Goal: Information Seeking & Learning: Check status

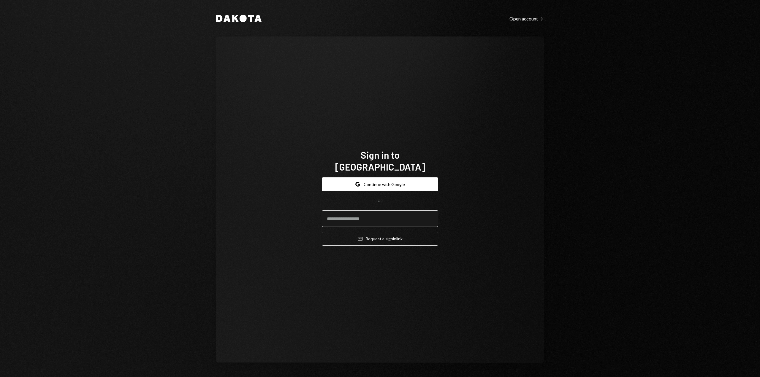
click at [346, 216] on input "email" at bounding box center [380, 219] width 116 height 17
type input "**********"
click at [359, 237] on icon "Email" at bounding box center [360, 239] width 5 height 5
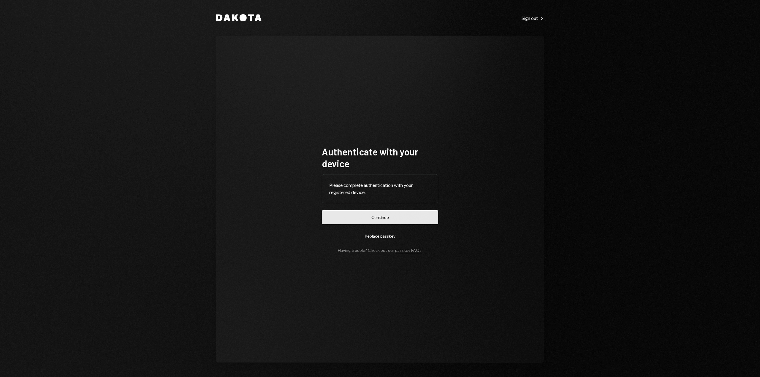
click at [370, 218] on button "Continue" at bounding box center [380, 218] width 116 height 14
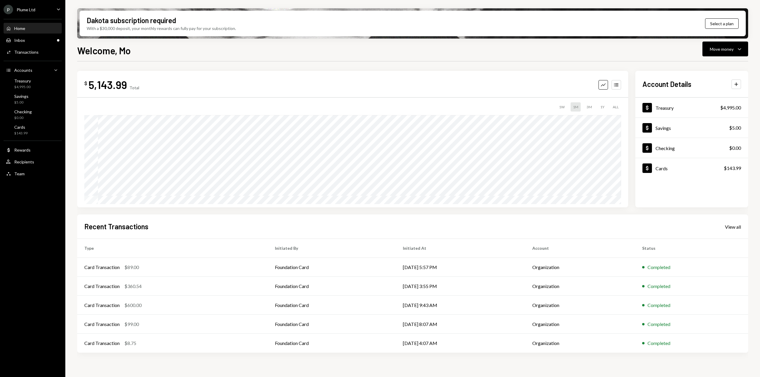
click at [42, 10] on div "P Plume Ltd Caret Down" at bounding box center [32, 10] width 65 height 10
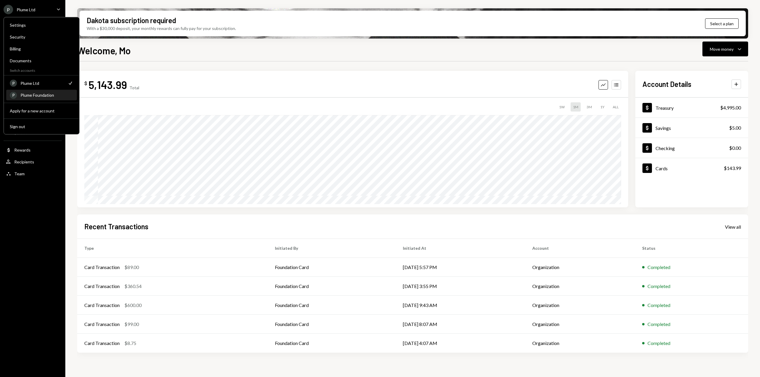
click at [37, 97] on div "Plume Foundation" at bounding box center [46, 95] width 53 height 5
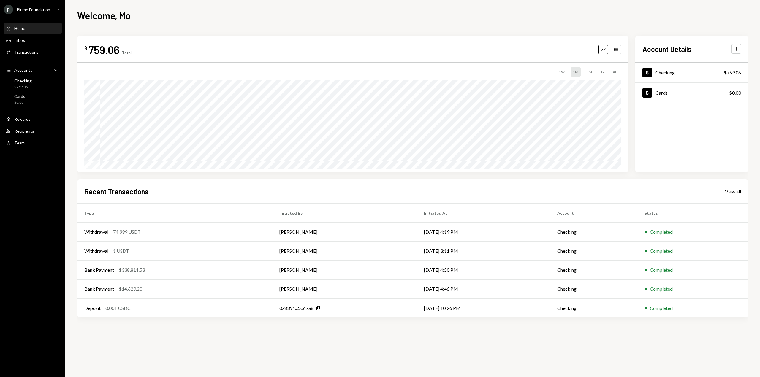
click at [44, 14] on div "P Plume Foundation" at bounding box center [27, 10] width 47 height 10
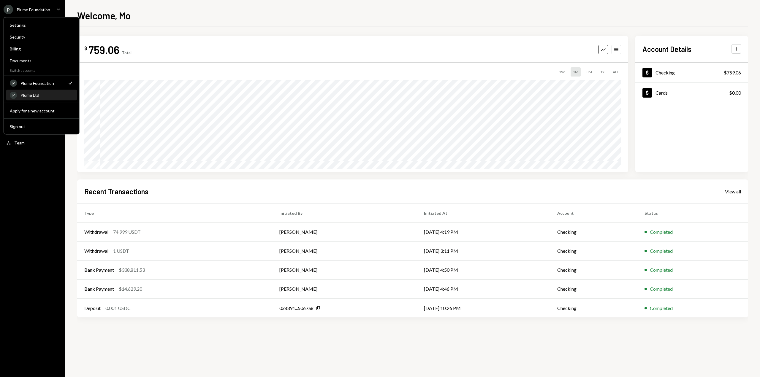
click at [28, 95] on div "Plume Ltd" at bounding box center [46, 95] width 53 height 5
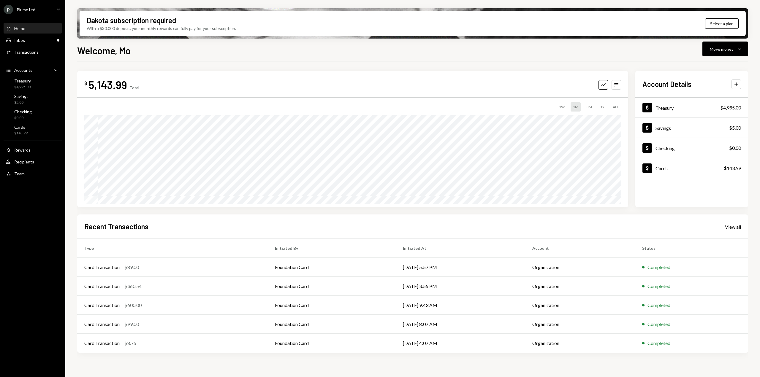
click at [731, 230] on div "Recent Transactions View all" at bounding box center [412, 227] width 657 height 10
click at [730, 227] on div "View all" at bounding box center [733, 227] width 16 height 6
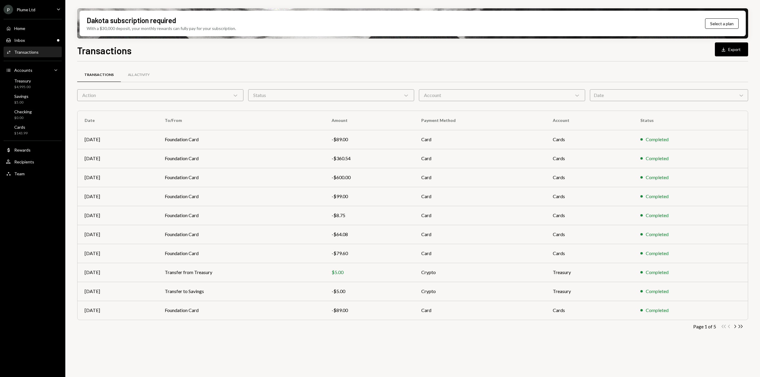
click at [627, 95] on div "Date Chevron Down" at bounding box center [669, 95] width 159 height 12
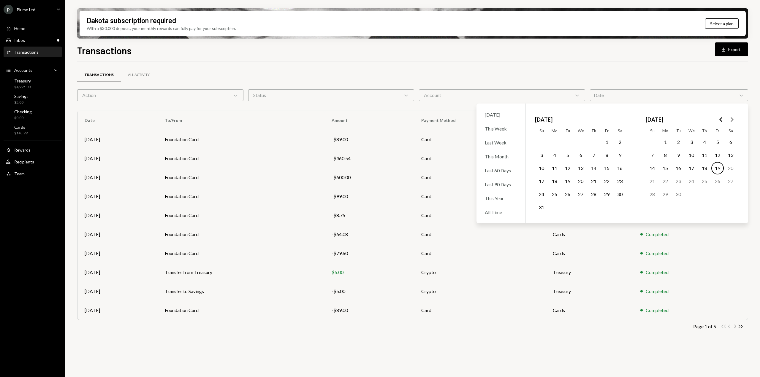
click at [722, 119] on icon "Go to the Previous Month" at bounding box center [721, 119] width 7 height 7
click at [722, 120] on icon "Go to the Previous Month" at bounding box center [721, 119] width 7 height 7
click at [734, 141] on button "1" at bounding box center [731, 142] width 12 height 12
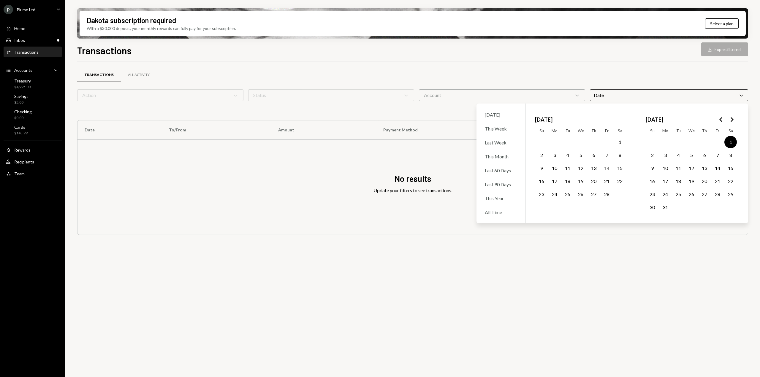
click at [665, 209] on button "31" at bounding box center [665, 207] width 12 height 12
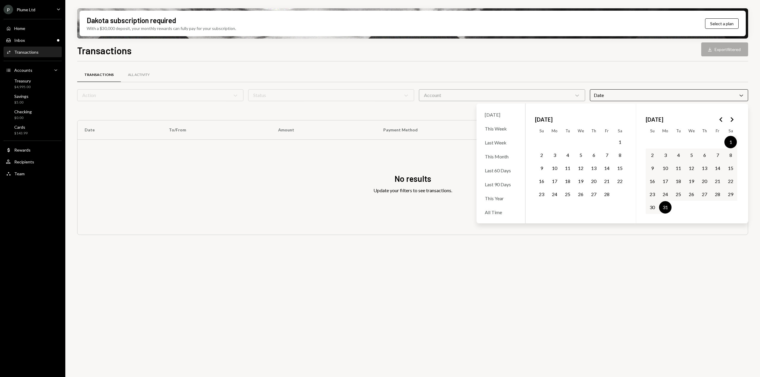
click at [596, 233] on div "No results Update your filters to see transactions." at bounding box center [412, 187] width 670 height 95
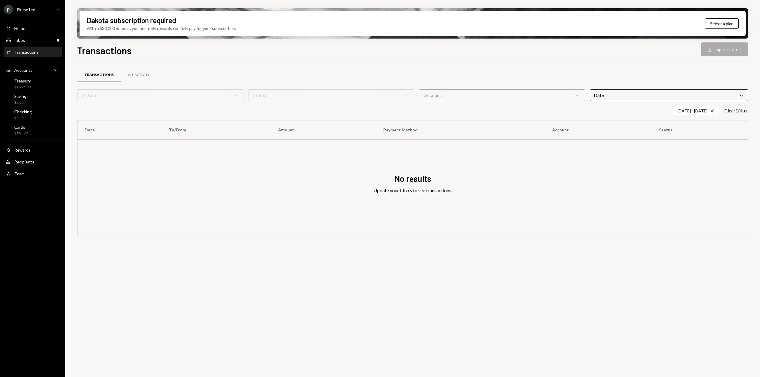
click at [36, 8] on div "P Plume Ltd Caret Down" at bounding box center [32, 10] width 65 height 10
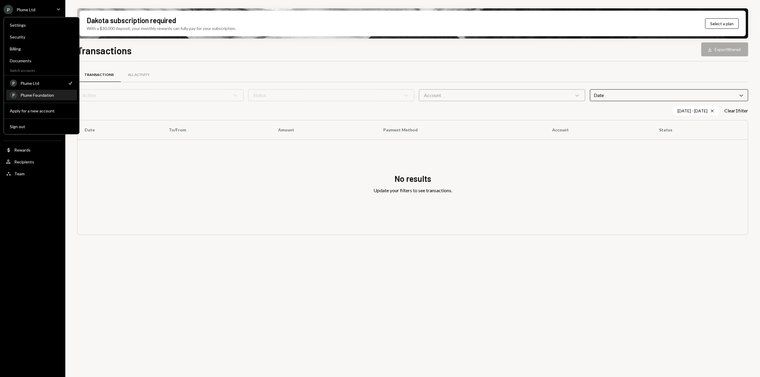
click at [35, 93] on div "Plume Foundation" at bounding box center [46, 95] width 53 height 5
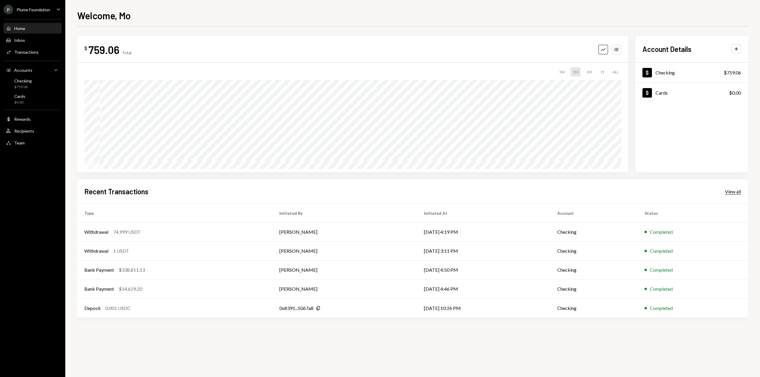
click at [727, 192] on div "View all" at bounding box center [733, 192] width 16 height 6
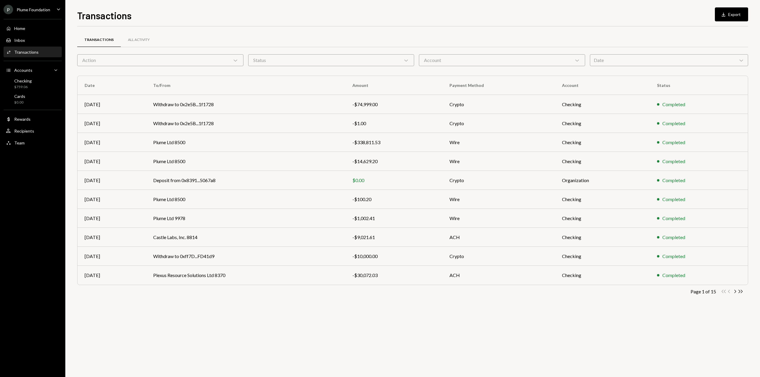
click at [654, 61] on div "Date Chevron Down" at bounding box center [669, 60] width 159 height 12
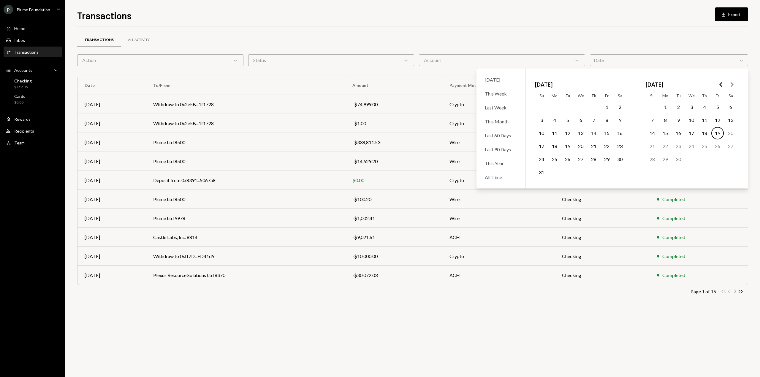
click at [718, 86] on icon "Go to the Previous Month" at bounding box center [721, 84] width 7 height 7
click at [730, 108] on button "1" at bounding box center [731, 107] width 12 height 12
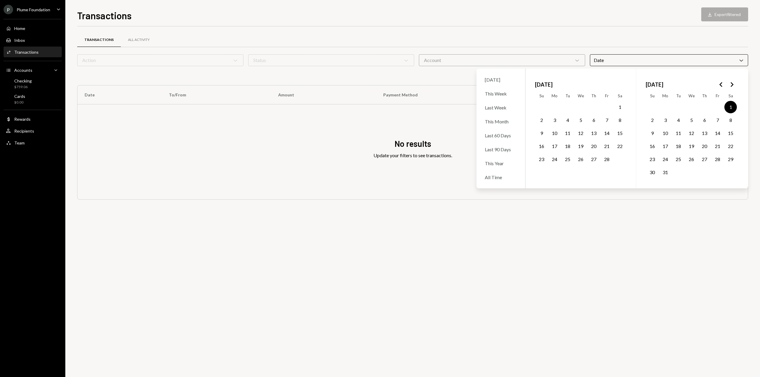
click at [667, 176] on button "31" at bounding box center [665, 172] width 12 height 12
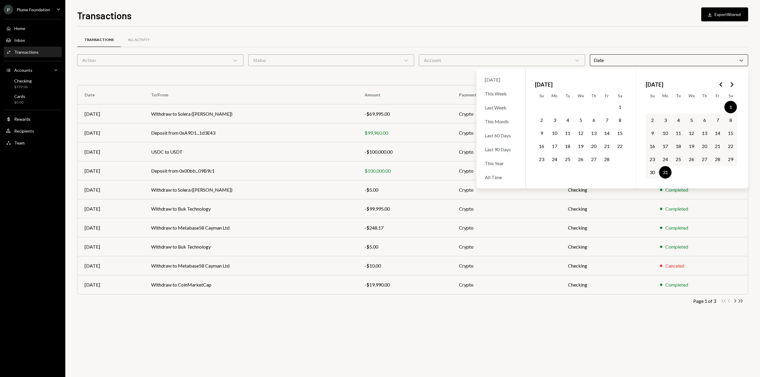
click at [727, 58] on div "Date Chevron Down" at bounding box center [669, 60] width 159 height 12
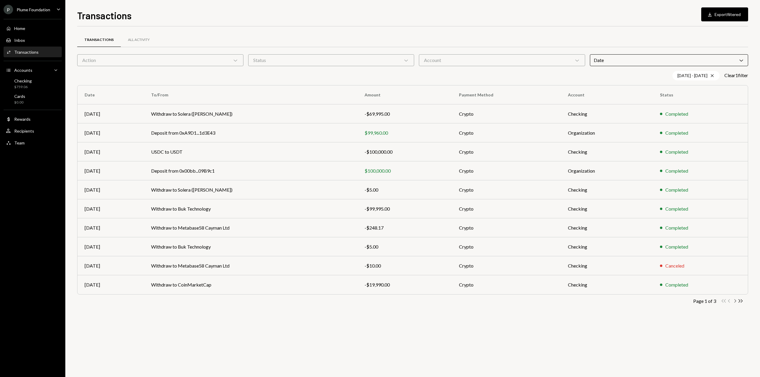
click at [735, 300] on icon "Chevron Right" at bounding box center [735, 301] width 6 height 6
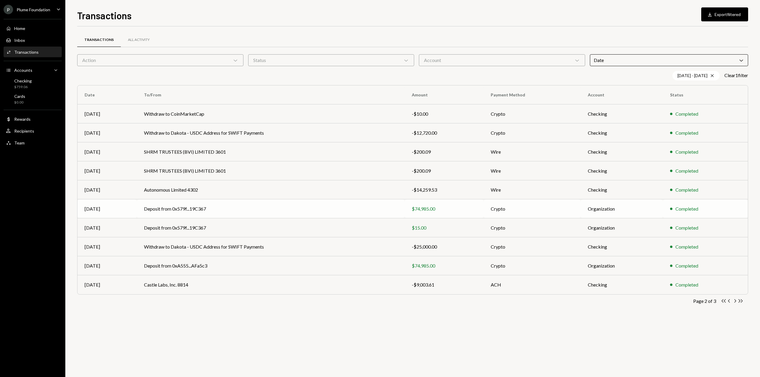
click at [278, 211] on td "Deposit from 0x579f...19C367" at bounding box center [271, 209] width 268 height 19
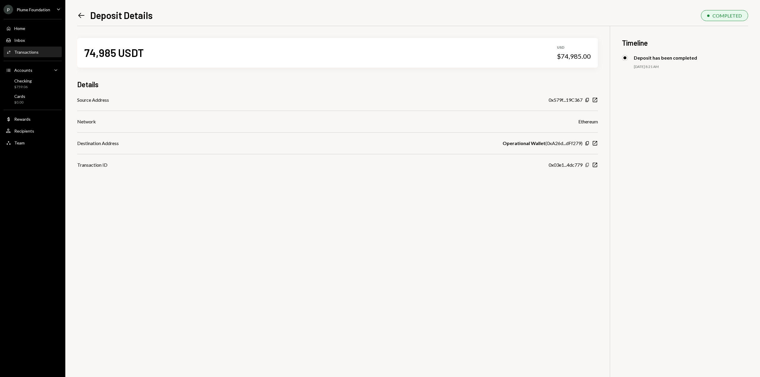
click at [587, 164] on icon "Copy" at bounding box center [587, 165] width 5 height 5
click at [588, 100] on icon "Copy" at bounding box center [587, 100] width 5 height 5
click at [80, 15] on icon at bounding box center [81, 15] width 6 height 5
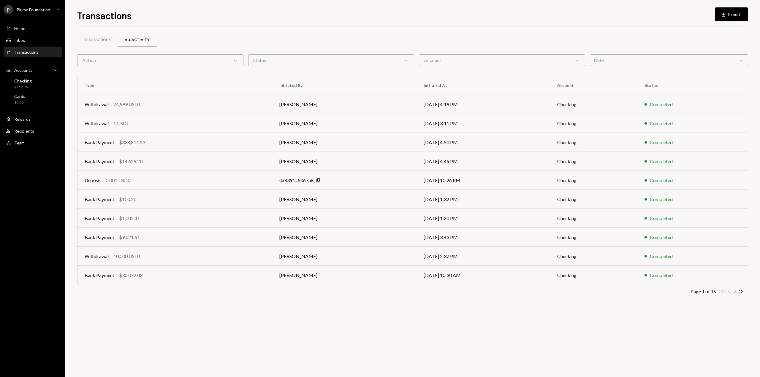
click at [670, 57] on div "Date Chevron Down" at bounding box center [669, 60] width 159 height 12
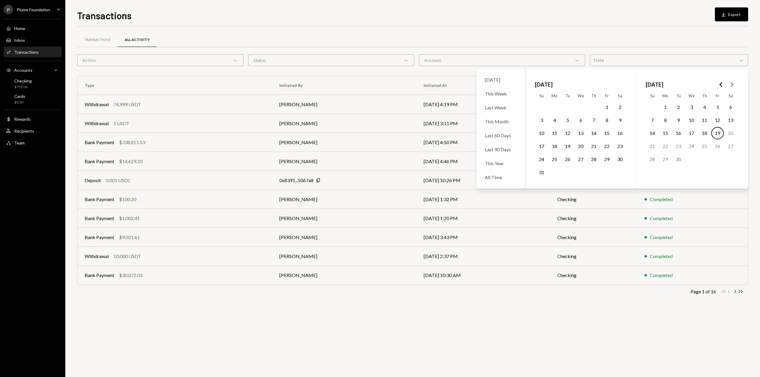
click at [721, 83] on icon "Go to the Previous Month" at bounding box center [721, 84] width 7 height 7
click at [721, 83] on polygon "Go to the Previous Month" at bounding box center [720, 84] width 3 height 5
click at [732, 86] on polygon "Go to the Next Month" at bounding box center [732, 84] width 3 height 5
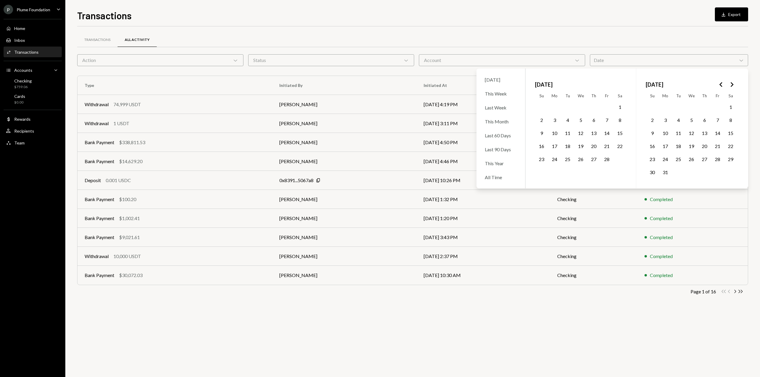
click at [729, 108] on button "1" at bounding box center [731, 107] width 12 height 12
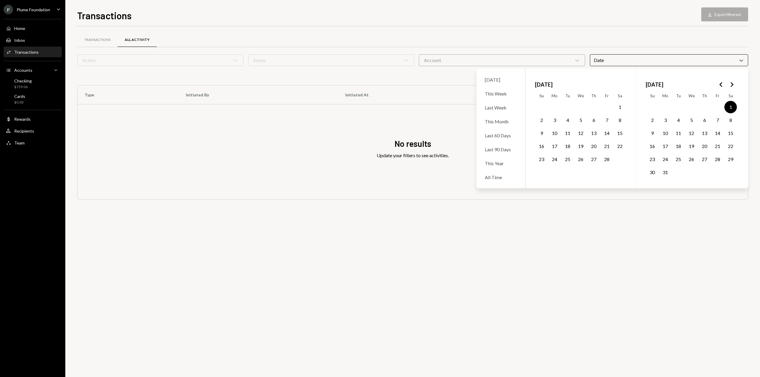
click at [665, 173] on button "31" at bounding box center [665, 172] width 12 height 12
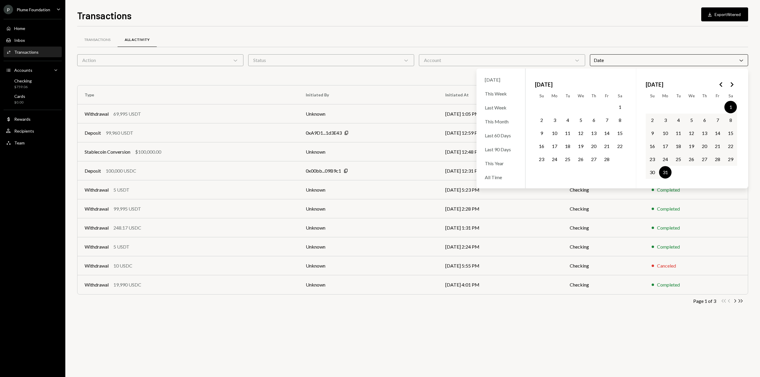
click at [741, 61] on icon "Chevron Down" at bounding box center [741, 60] width 6 height 6
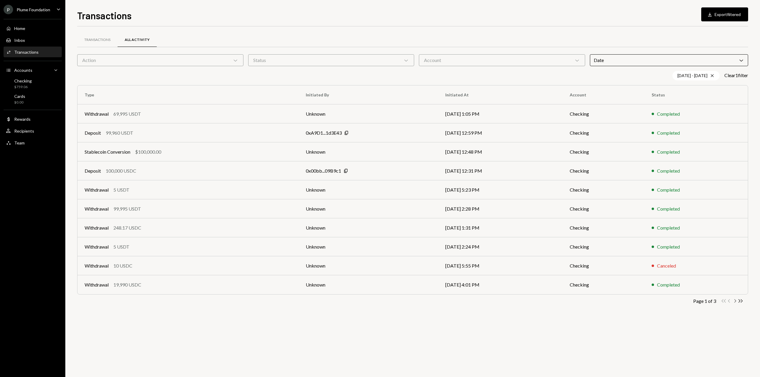
click at [735, 300] on icon "Chevron Right" at bounding box center [735, 301] width 6 height 6
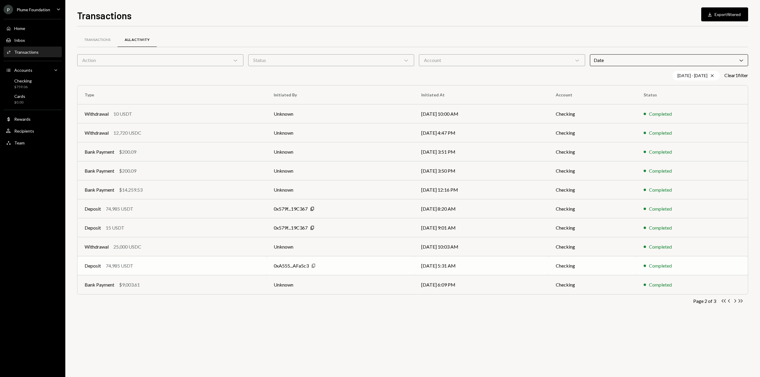
click at [312, 265] on icon "Copy" at bounding box center [313, 266] width 5 height 5
